Goal: Complete application form

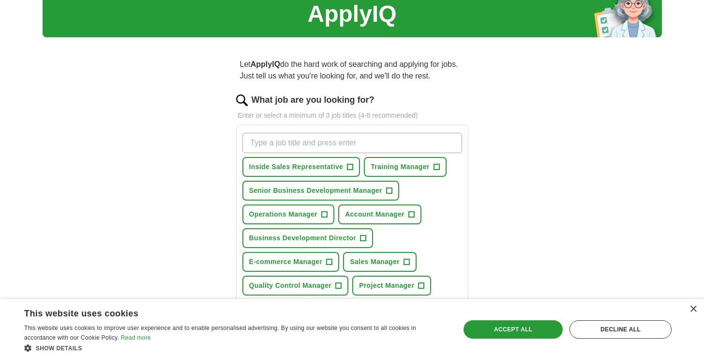
scroll to position [52, 0]
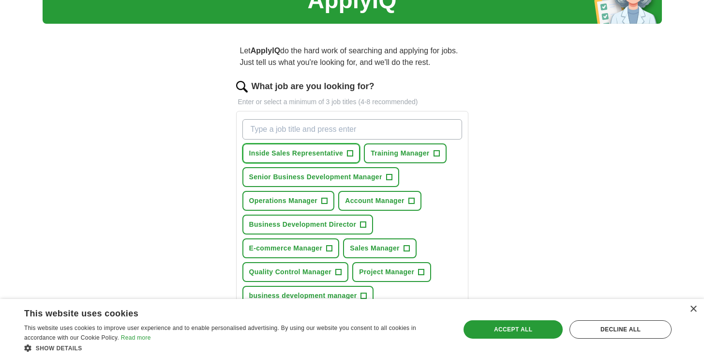
click at [350, 152] on span "+" at bounding box center [350, 154] width 6 height 8
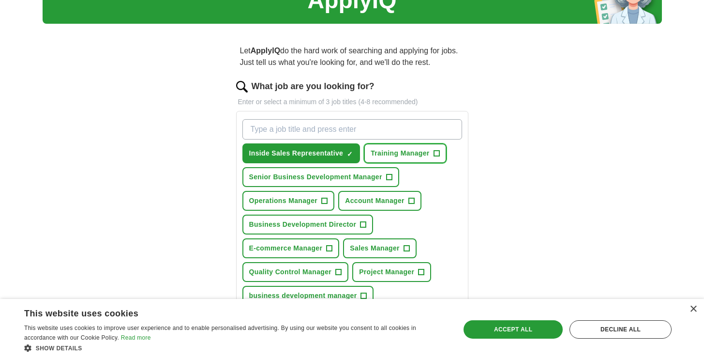
click at [441, 153] on button "Training Manager +" at bounding box center [405, 153] width 83 height 20
click at [441, 153] on button "Training Manager ✓ ×" at bounding box center [405, 153] width 83 height 20
click at [441, 153] on button "Training Manager +" at bounding box center [405, 153] width 83 height 20
click at [441, 153] on button "Training Manager ✓ ×" at bounding box center [405, 153] width 83 height 20
click at [387, 175] on span "+" at bounding box center [389, 177] width 6 height 8
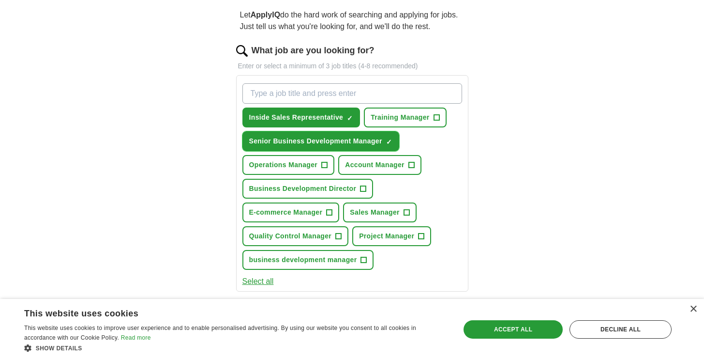
scroll to position [87, 0]
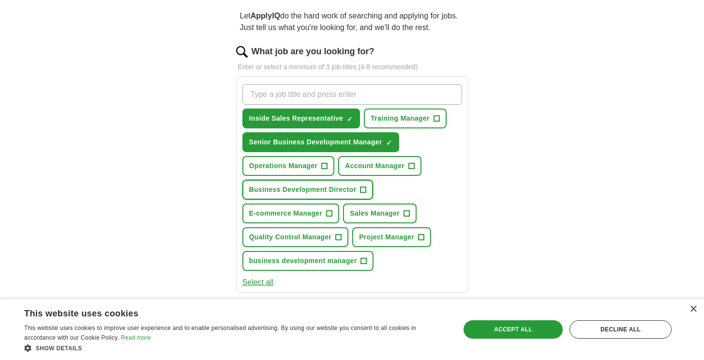
click at [366, 186] on span "+" at bounding box center [363, 190] width 6 height 8
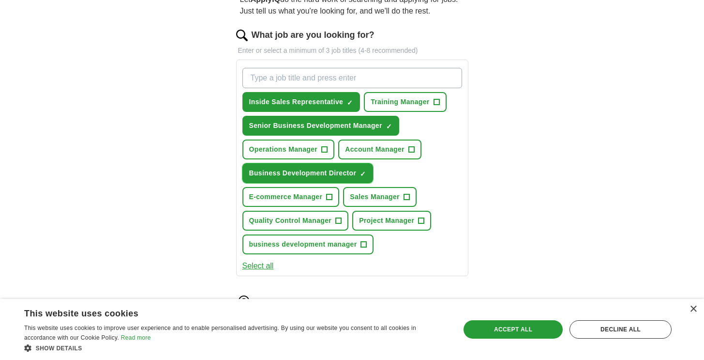
scroll to position [109, 0]
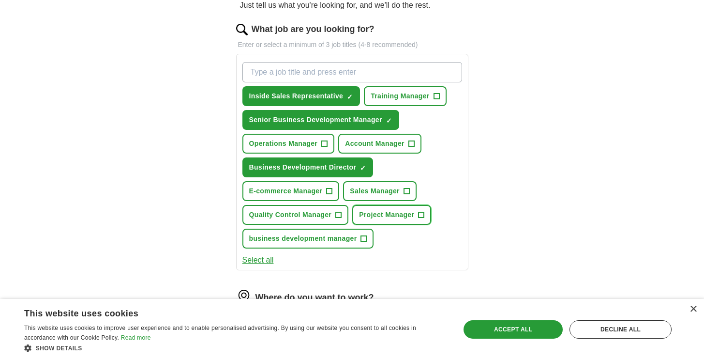
click at [410, 219] on span "Project Manager" at bounding box center [386, 215] width 55 height 10
click at [362, 239] on span "+" at bounding box center [364, 239] width 6 height 8
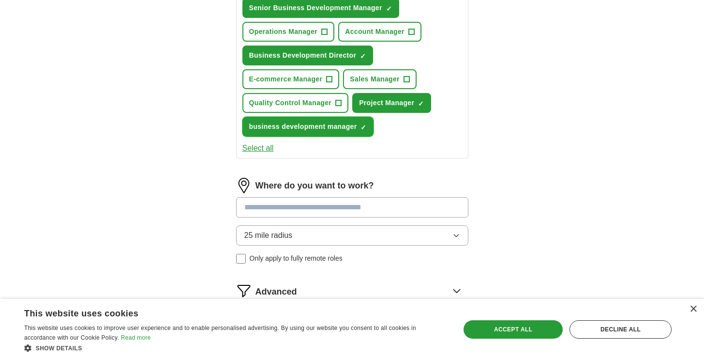
scroll to position [226, 0]
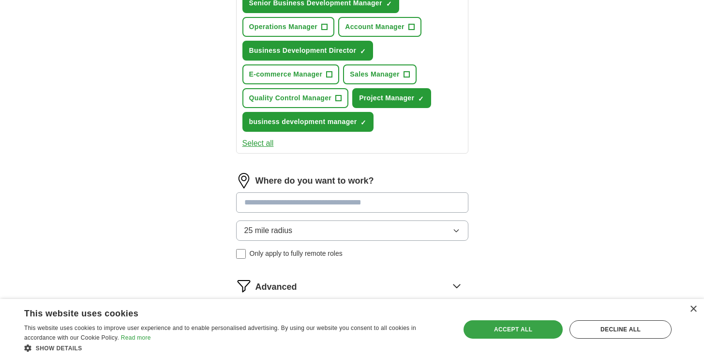
click at [502, 326] on div "Accept all" at bounding box center [513, 329] width 99 height 18
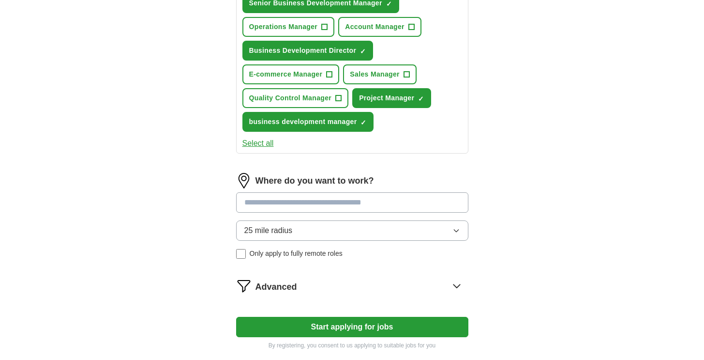
click at [376, 199] on input at bounding box center [352, 202] width 232 height 20
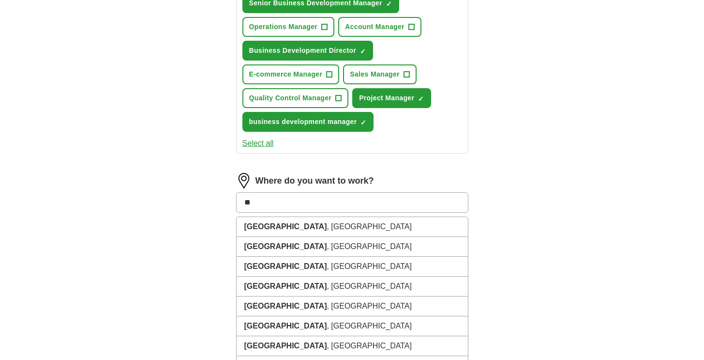
type input "*"
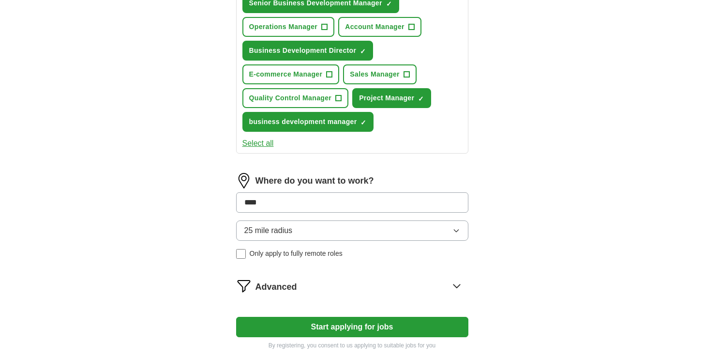
type input "*****"
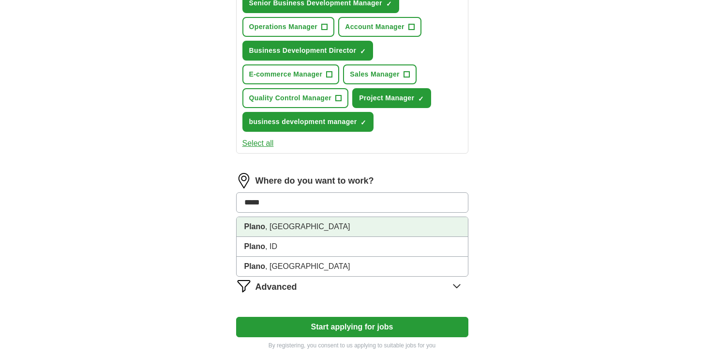
click at [363, 227] on li "[GEOGRAPHIC_DATA] , [GEOGRAPHIC_DATA]" at bounding box center [352, 227] width 231 height 20
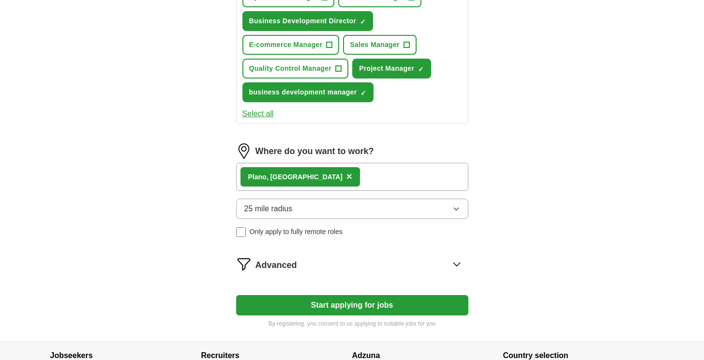
scroll to position [257, 0]
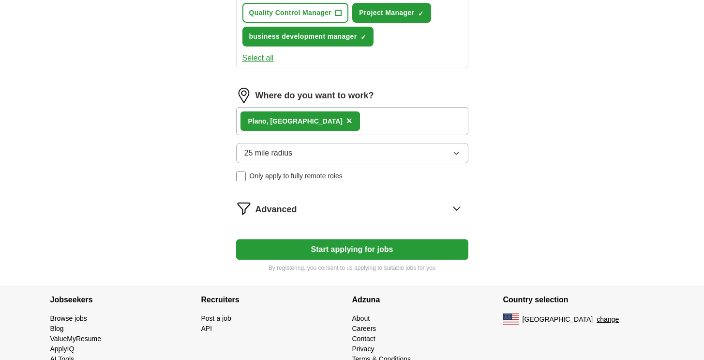
click at [339, 248] on button "Start applying for jobs" at bounding box center [352, 249] width 232 height 20
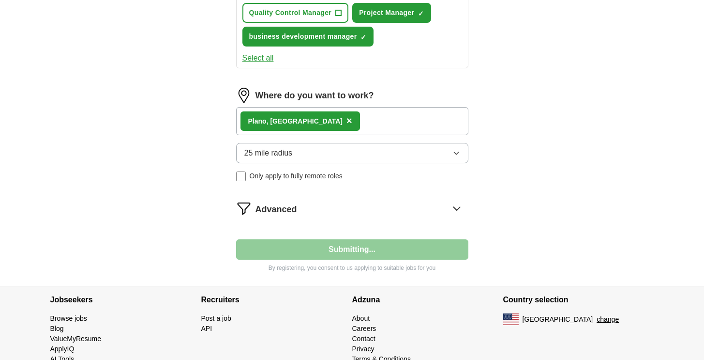
select select "**"
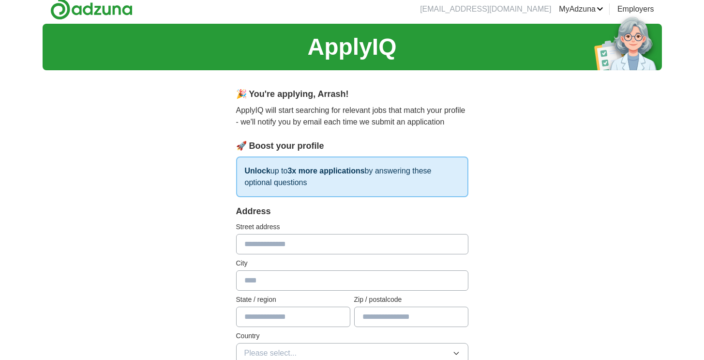
scroll to position [0, 0]
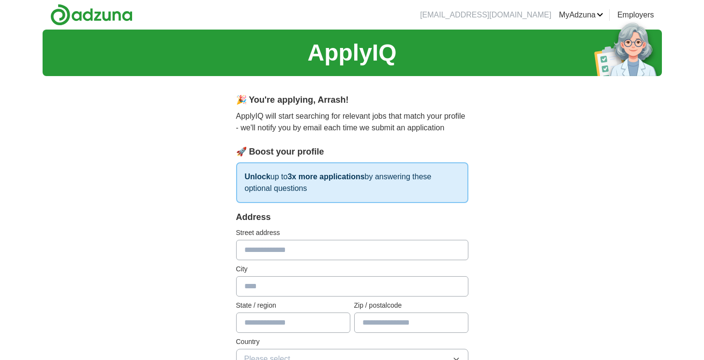
click at [339, 248] on input "text" at bounding box center [352, 250] width 232 height 20
type input "**********"
type input "*****"
type input "**"
type input "*****"
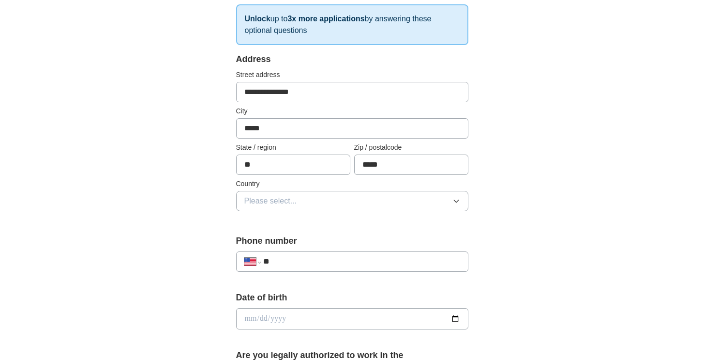
scroll to position [165, 0]
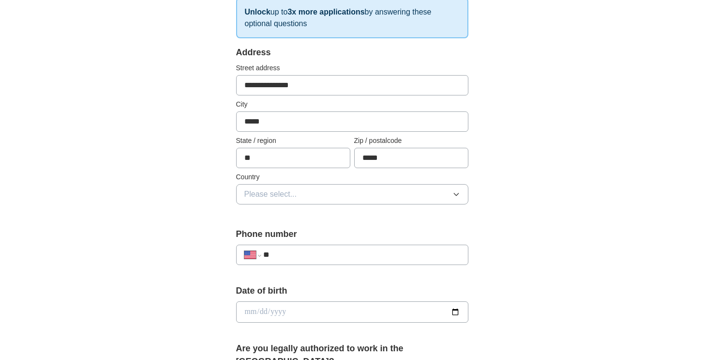
click at [357, 198] on button "Please select..." at bounding box center [352, 194] width 232 height 20
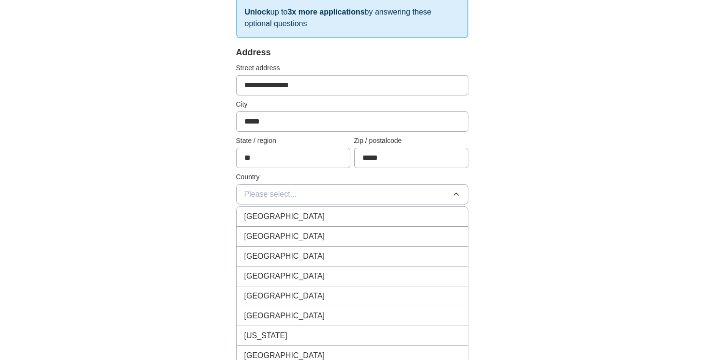
click at [353, 237] on div "[GEOGRAPHIC_DATA]" at bounding box center [352, 236] width 216 height 12
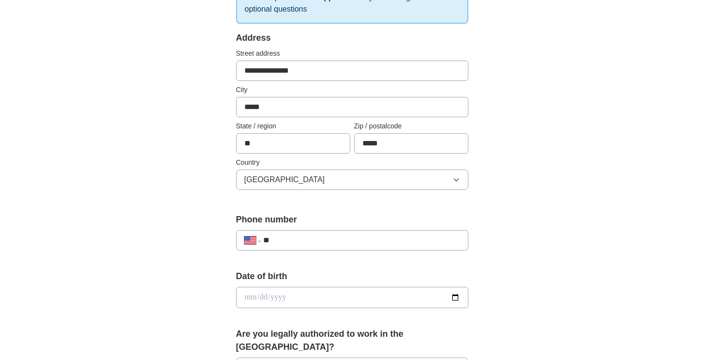
scroll to position [187, 0]
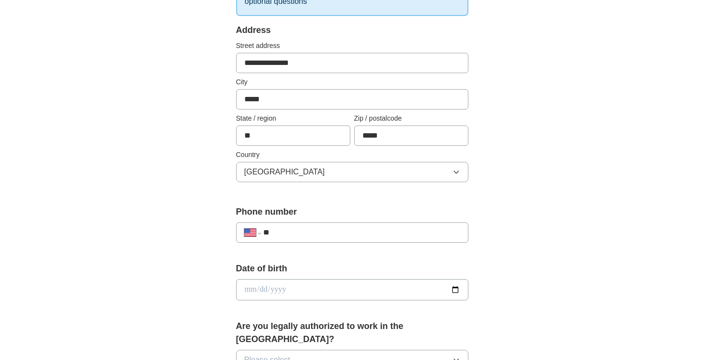
click at [353, 237] on input "**" at bounding box center [361, 232] width 196 height 12
type input "**********"
click at [369, 298] on input "date" at bounding box center [352, 289] width 232 height 21
click at [452, 290] on input "date" at bounding box center [352, 289] width 232 height 21
click at [459, 291] on input "**********" at bounding box center [352, 289] width 232 height 21
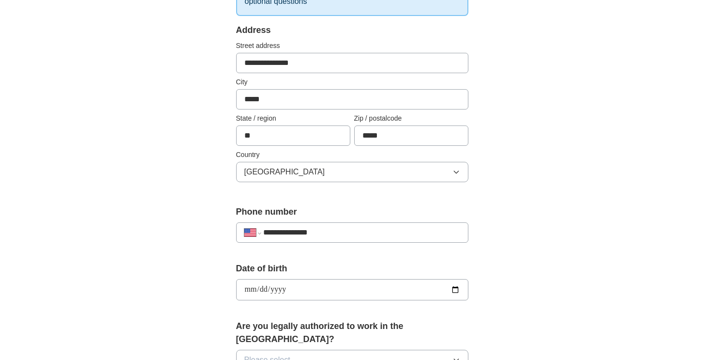
type input "**********"
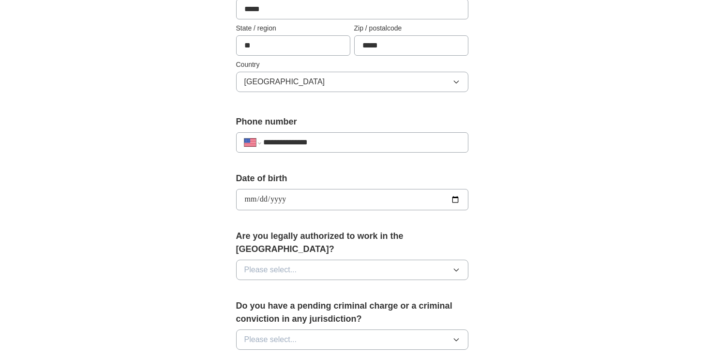
scroll to position [282, 0]
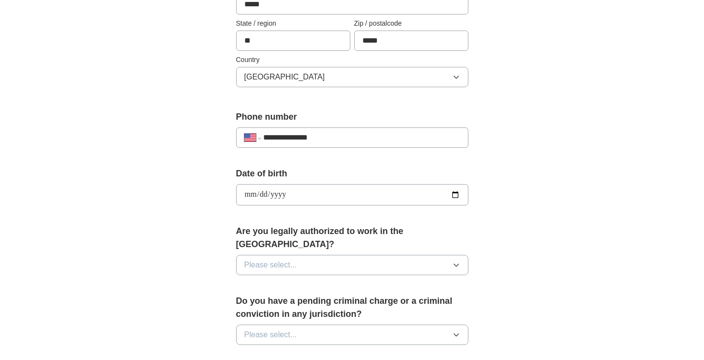
click at [384, 255] on button "Please select..." at bounding box center [352, 265] width 232 height 20
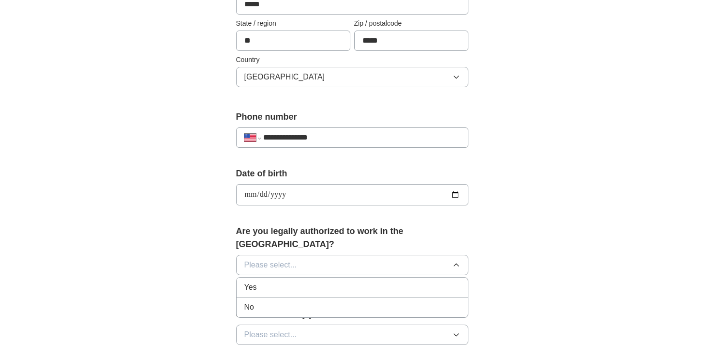
click at [376, 281] on div "Yes" at bounding box center [352, 287] width 216 height 12
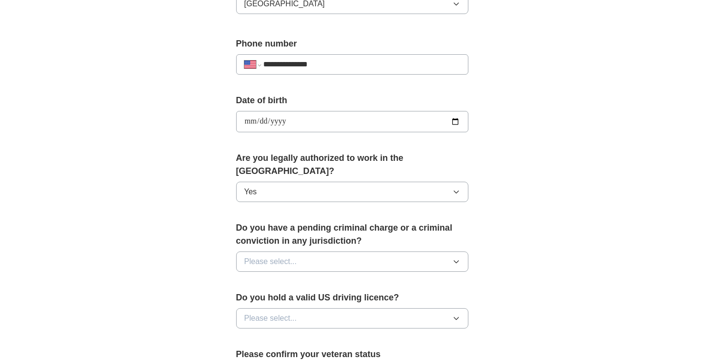
scroll to position [416, 0]
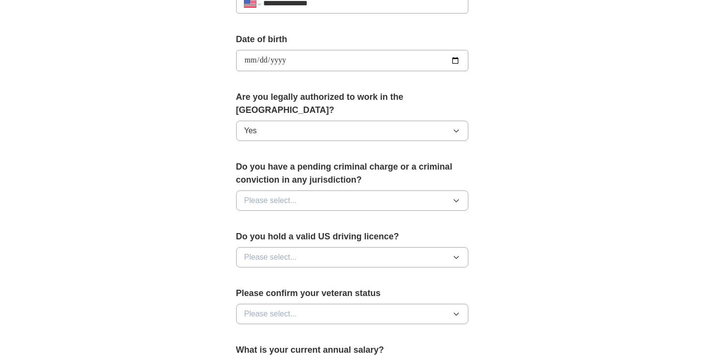
click at [391, 191] on button "Please select..." at bounding box center [352, 200] width 232 height 20
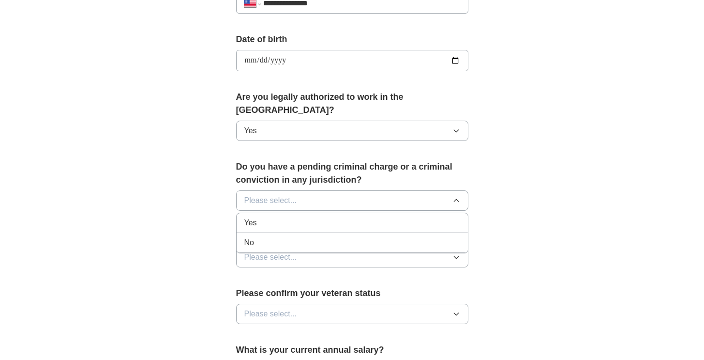
click at [387, 237] on div "No" at bounding box center [352, 243] width 216 height 12
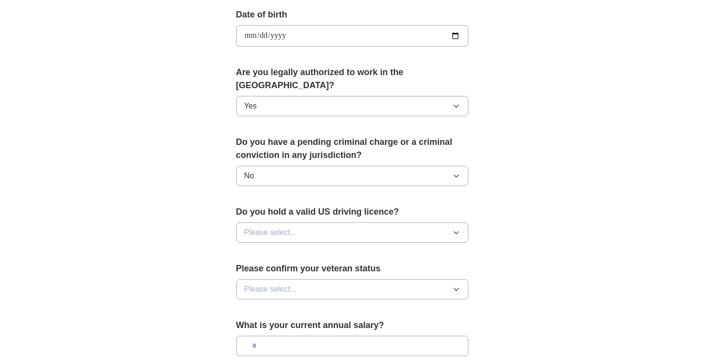
scroll to position [447, 0]
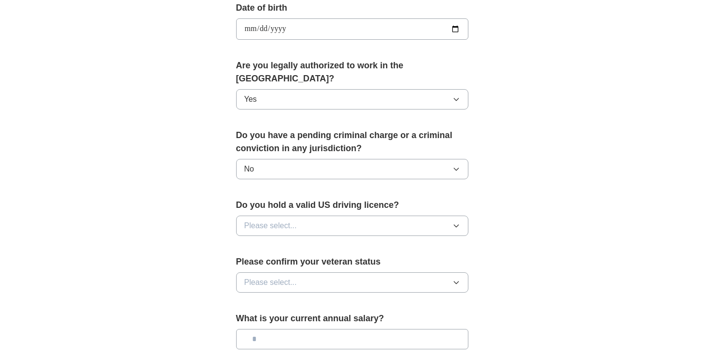
click at [388, 215] on button "Please select..." at bounding box center [352, 225] width 232 height 20
click at [383, 238] on li "Yes" at bounding box center [352, 248] width 231 height 20
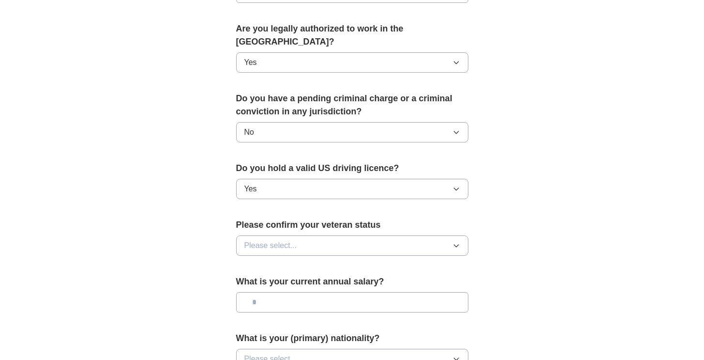
click at [383, 235] on button "Please select..." at bounding box center [352, 245] width 232 height 20
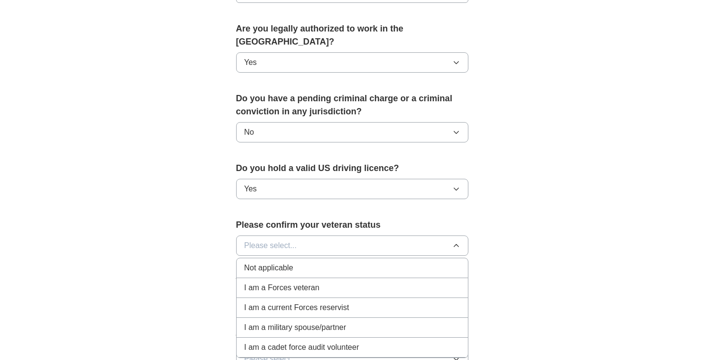
click at [384, 262] on div "Not applicable" at bounding box center [352, 268] width 216 height 12
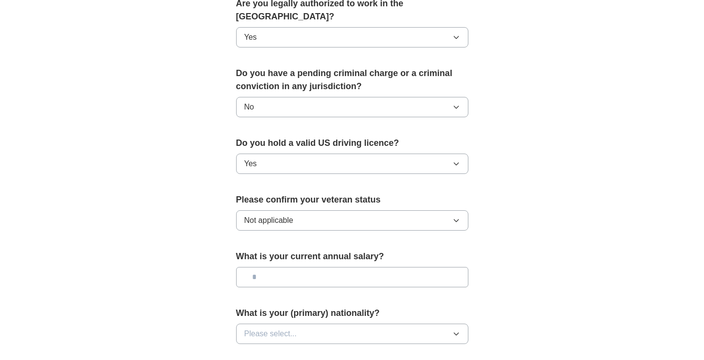
scroll to position [518, 0]
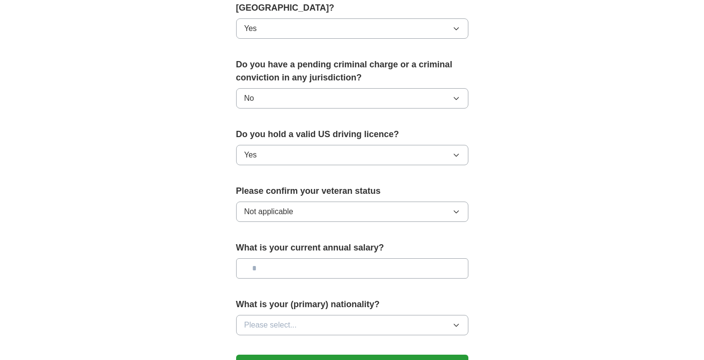
click at [384, 258] on input "text" at bounding box center [352, 268] width 232 height 20
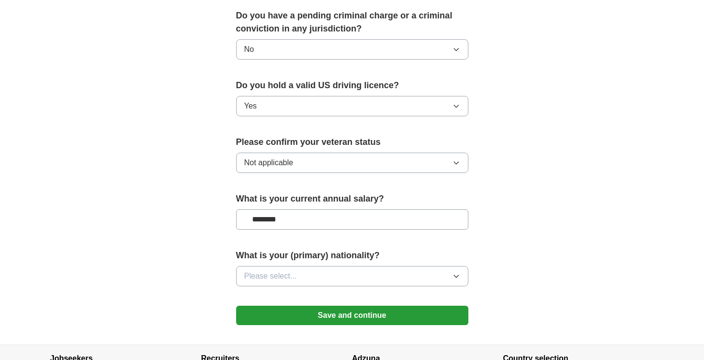
scroll to position [550, 0]
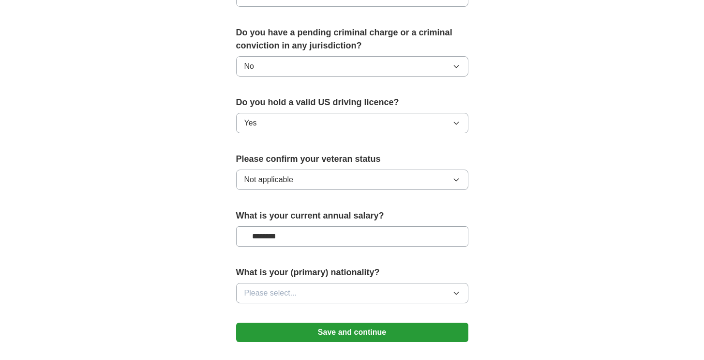
type input "********"
click at [430, 283] on button "Please select..." at bounding box center [352, 293] width 232 height 20
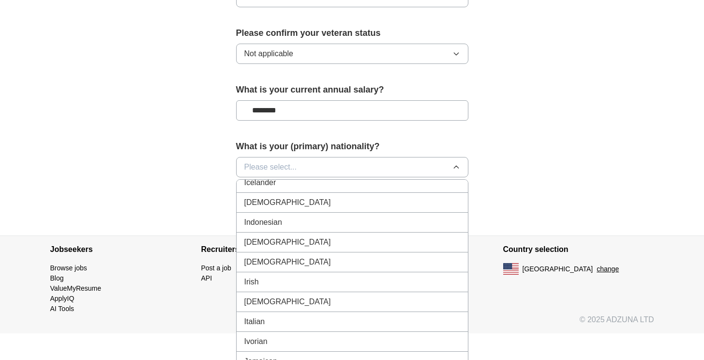
scroll to position [1577, 0]
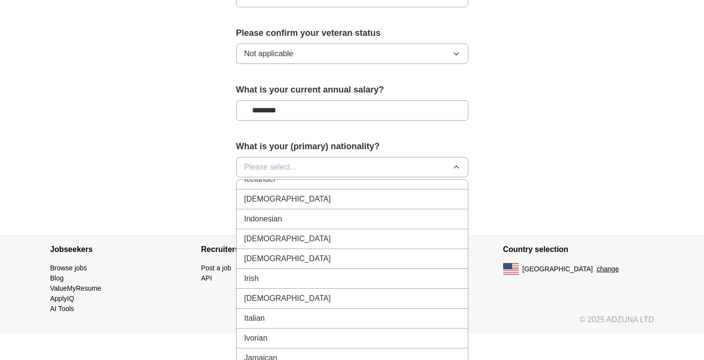
click at [398, 233] on div "[DEMOGRAPHIC_DATA]" at bounding box center [352, 239] width 216 height 12
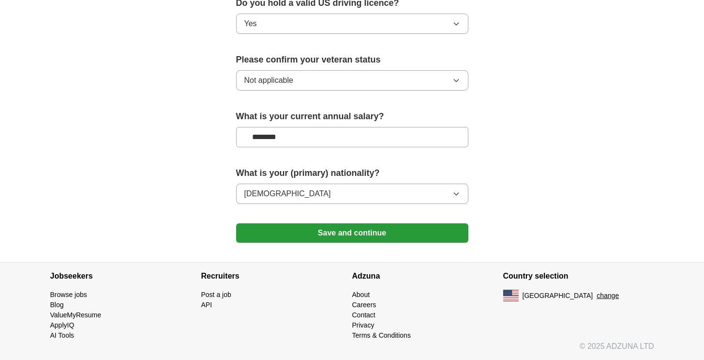
scroll to position [636, 0]
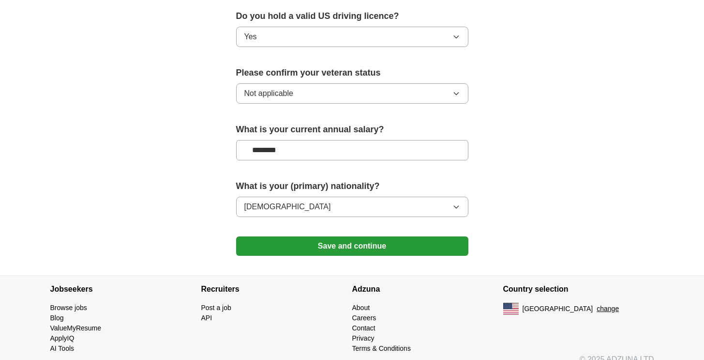
click at [408, 236] on button "Save and continue" at bounding box center [352, 245] width 232 height 19
